Goal: Find specific page/section: Find specific page/section

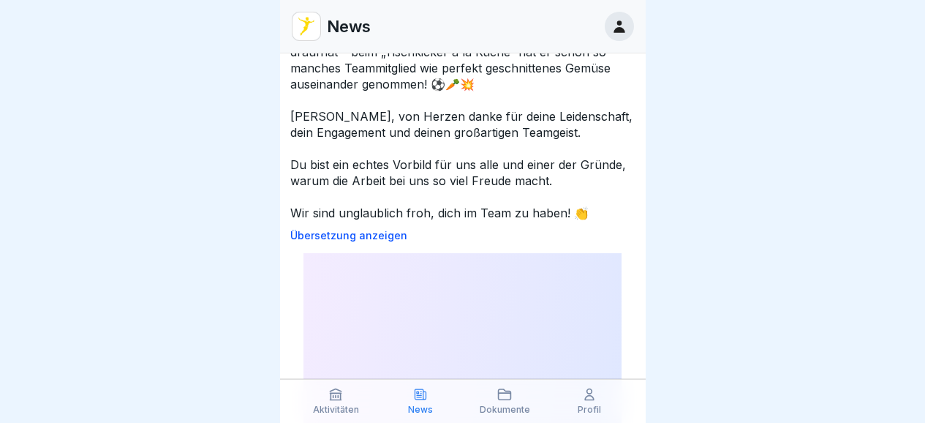
scroll to position [2591, 0]
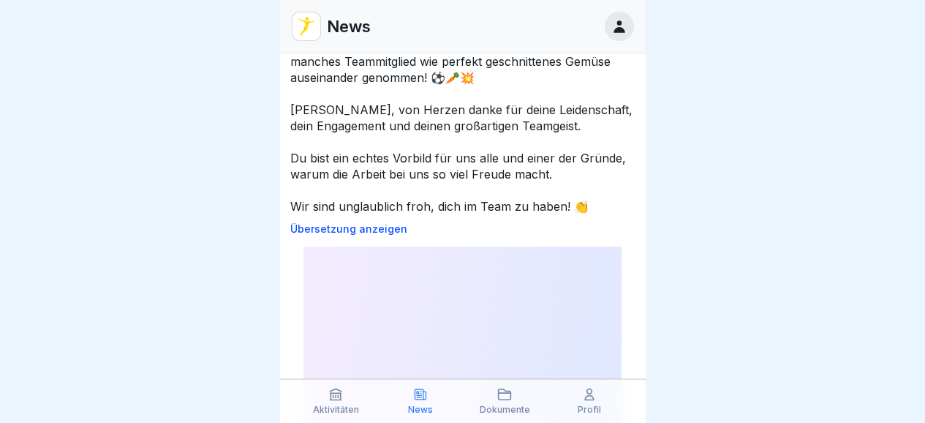
click at [621, 31] on icon at bounding box center [618, 26] width 11 height 12
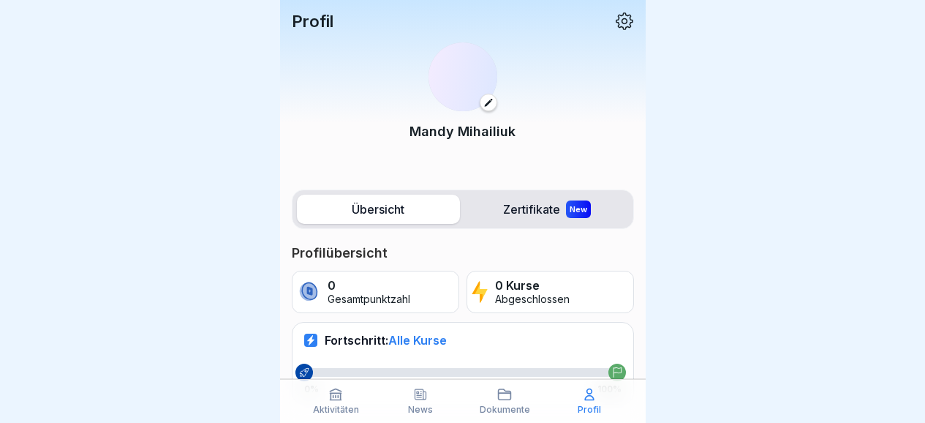
drag, startPoint x: 923, startPoint y: 215, endPoint x: 932, endPoint y: 307, distance: 92.5
click at [924, 307] on html "Profil [PERSON_NAME] Übersicht Zertifikate New Profilübersicht 0 Gesamtpunktzah…" at bounding box center [462, 211] width 925 height 423
drag, startPoint x: 641, startPoint y: 124, endPoint x: 647, endPoint y: 227, distance: 102.5
click at [647, 243] on body "Profil [PERSON_NAME] Übersicht Zertifikate New Profilübersicht 0 Gesamtpunktzah…" at bounding box center [462, 211] width 925 height 423
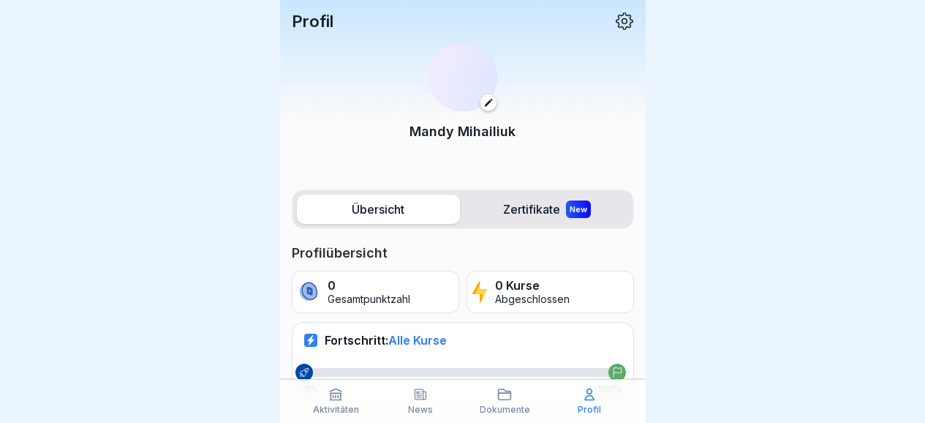
click at [612, 367] on icon at bounding box center [617, 372] width 10 height 10
click at [520, 406] on p "Dokumente" at bounding box center [505, 409] width 50 height 10
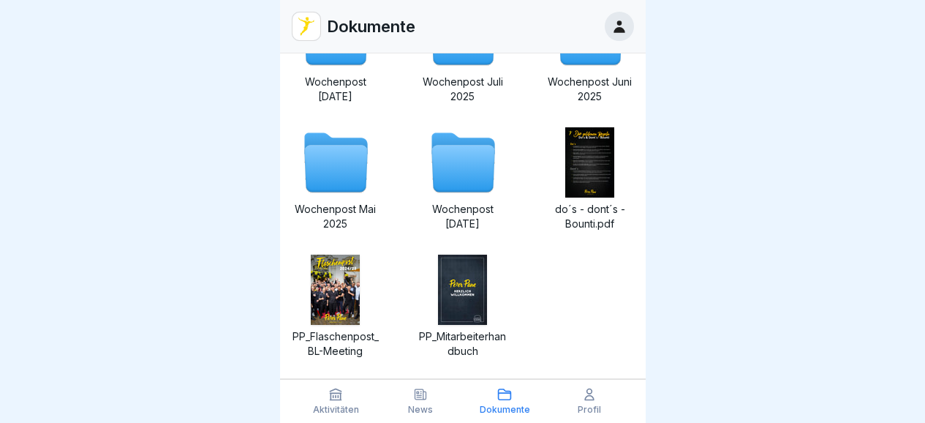
scroll to position [588, 0]
